Goal: Information Seeking & Learning: Learn about a topic

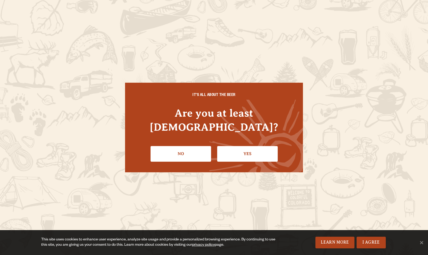
click at [243, 142] on li "Yes" at bounding box center [247, 151] width 61 height 19
click at [238, 147] on link "Yes" at bounding box center [247, 153] width 61 height 15
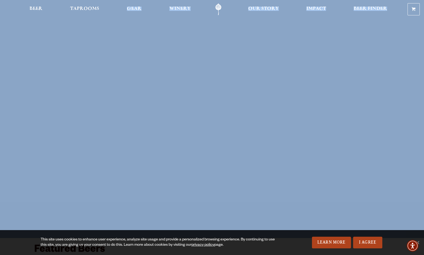
drag, startPoint x: 109, startPoint y: 3, endPoint x: 130, endPoint y: 0, distance: 21.5
click at [130, 0] on header "0 Shopping Cart No products in the cart. Beer Taprooms Gear Winery Our Story Im…" at bounding box center [212, 9] width 424 height 19
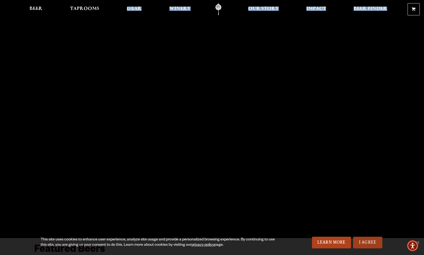
click at [373, 242] on link "I Agree" at bounding box center [367, 243] width 29 height 12
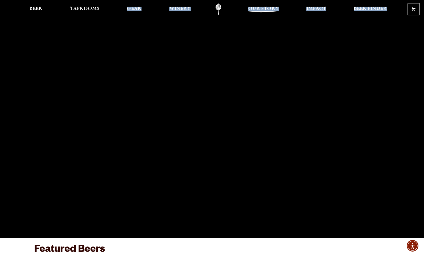
click at [267, 9] on span "Our Story" at bounding box center [263, 9] width 31 height 4
